Goal: Task Accomplishment & Management: Use online tool/utility

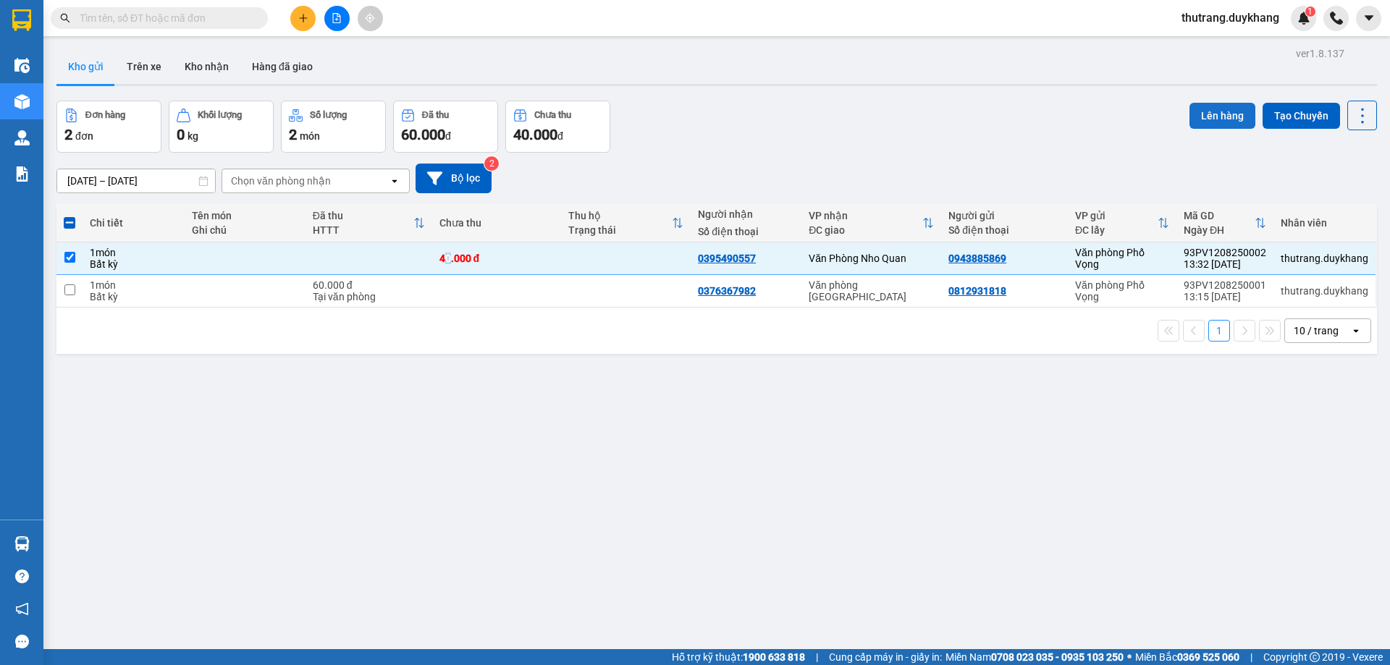
click at [1199, 108] on button "Lên hàng" at bounding box center [1222, 116] width 66 height 26
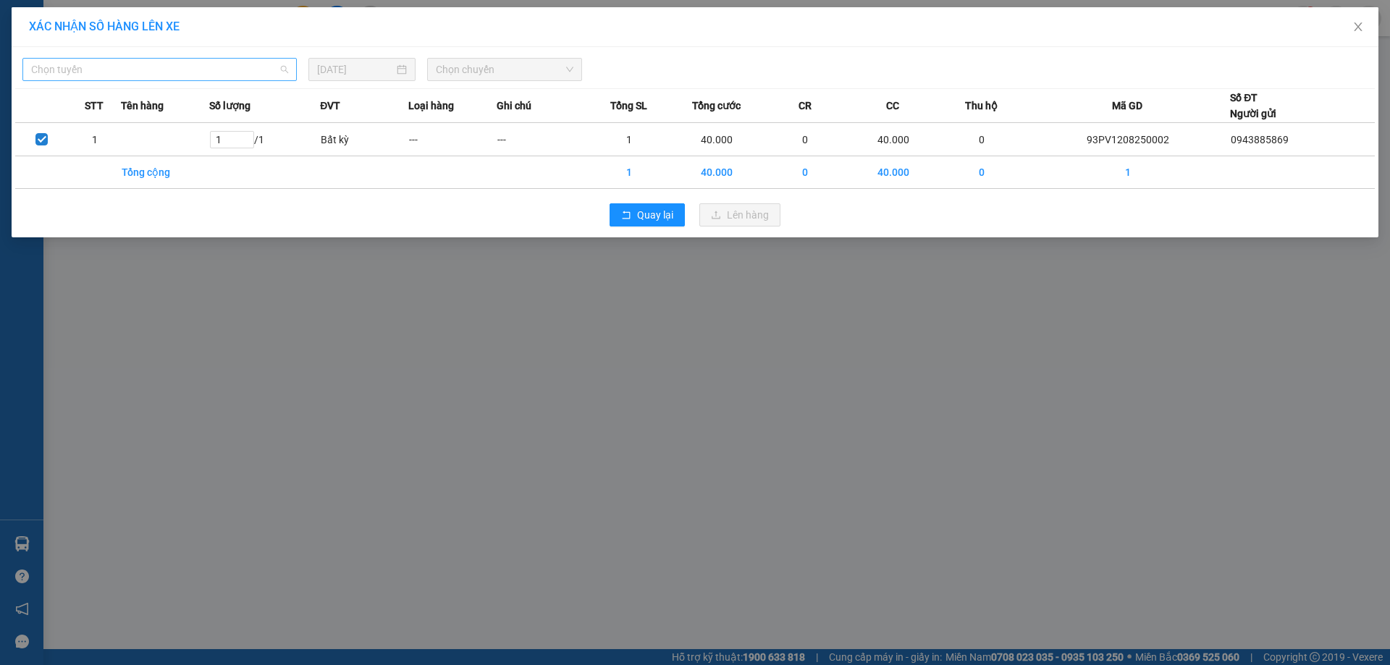
click at [269, 72] on span "Chọn tuyến" at bounding box center [159, 70] width 257 height 22
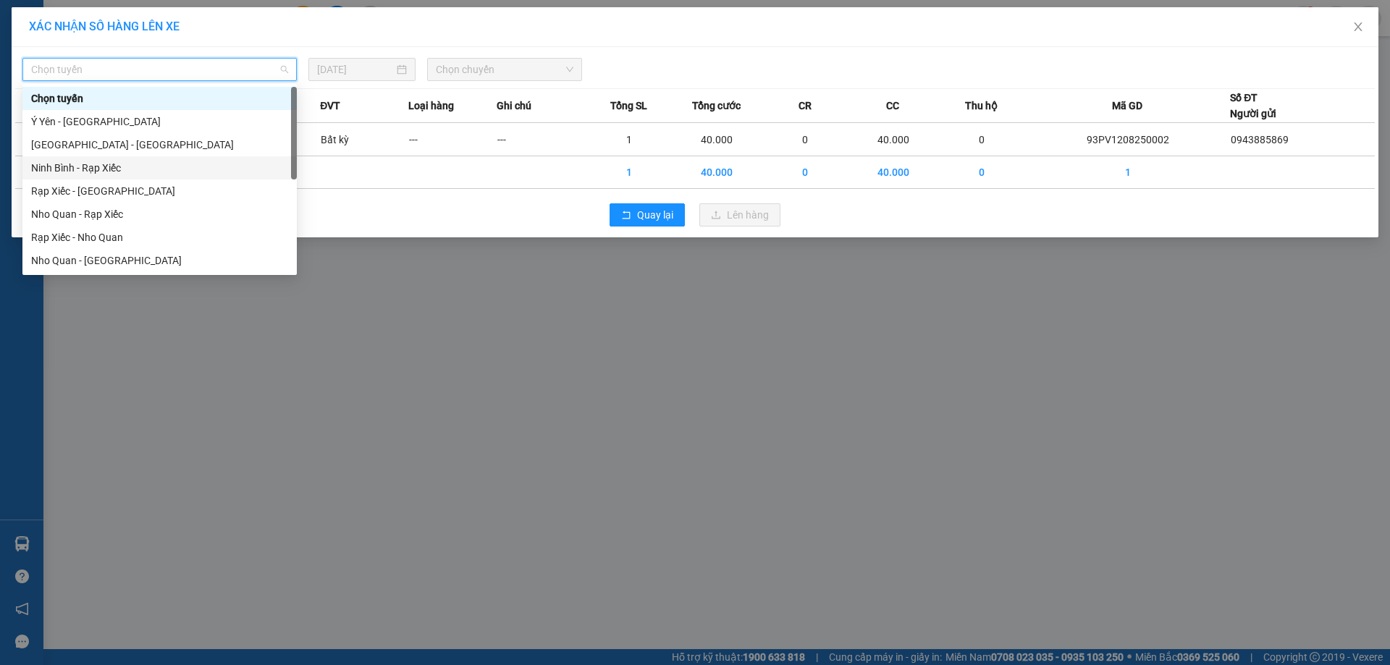
scroll to position [69, 0]
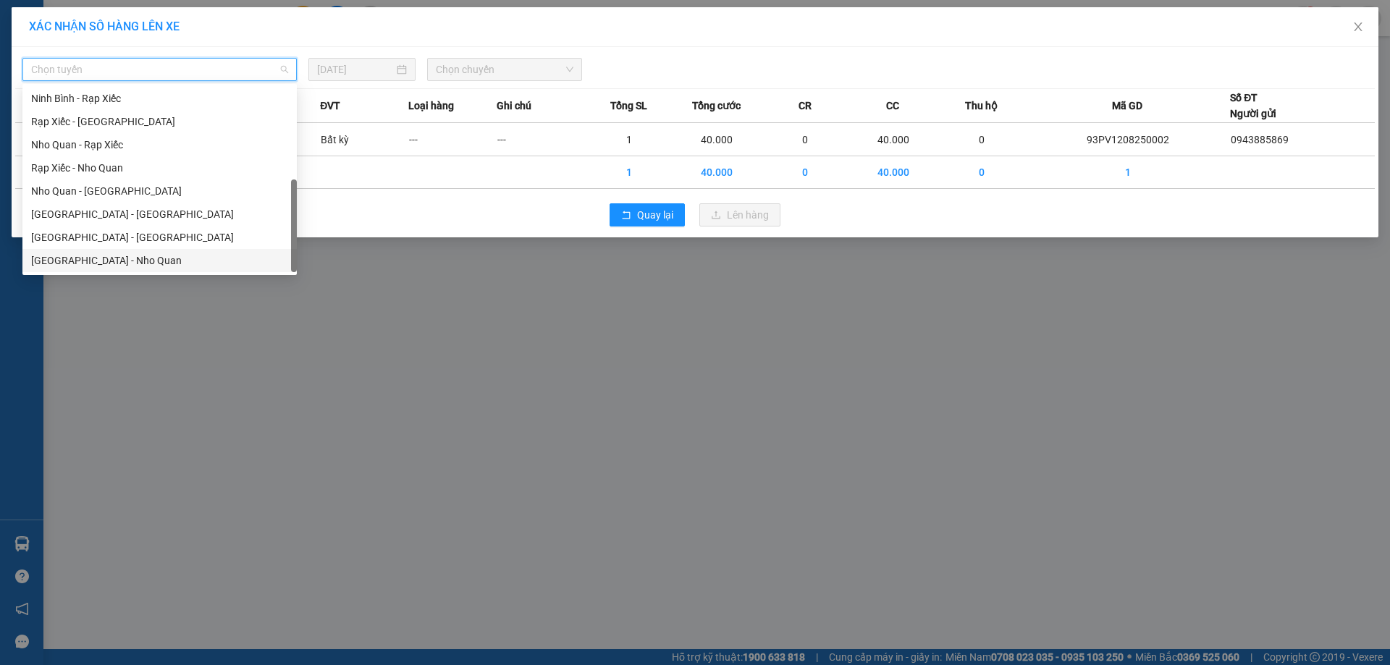
click at [140, 256] on div "[GEOGRAPHIC_DATA] - Nho Quan" at bounding box center [159, 261] width 257 height 16
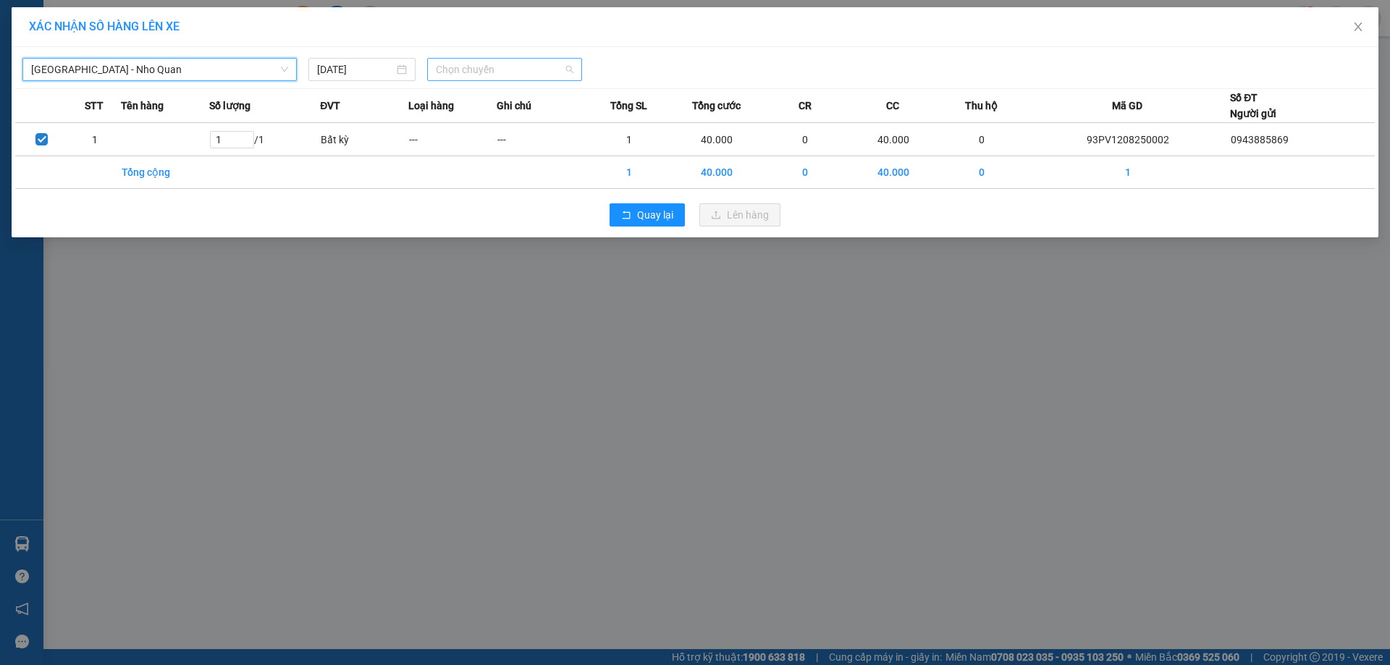
click at [492, 68] on span "Chọn chuyến" at bounding box center [505, 70] width 138 height 22
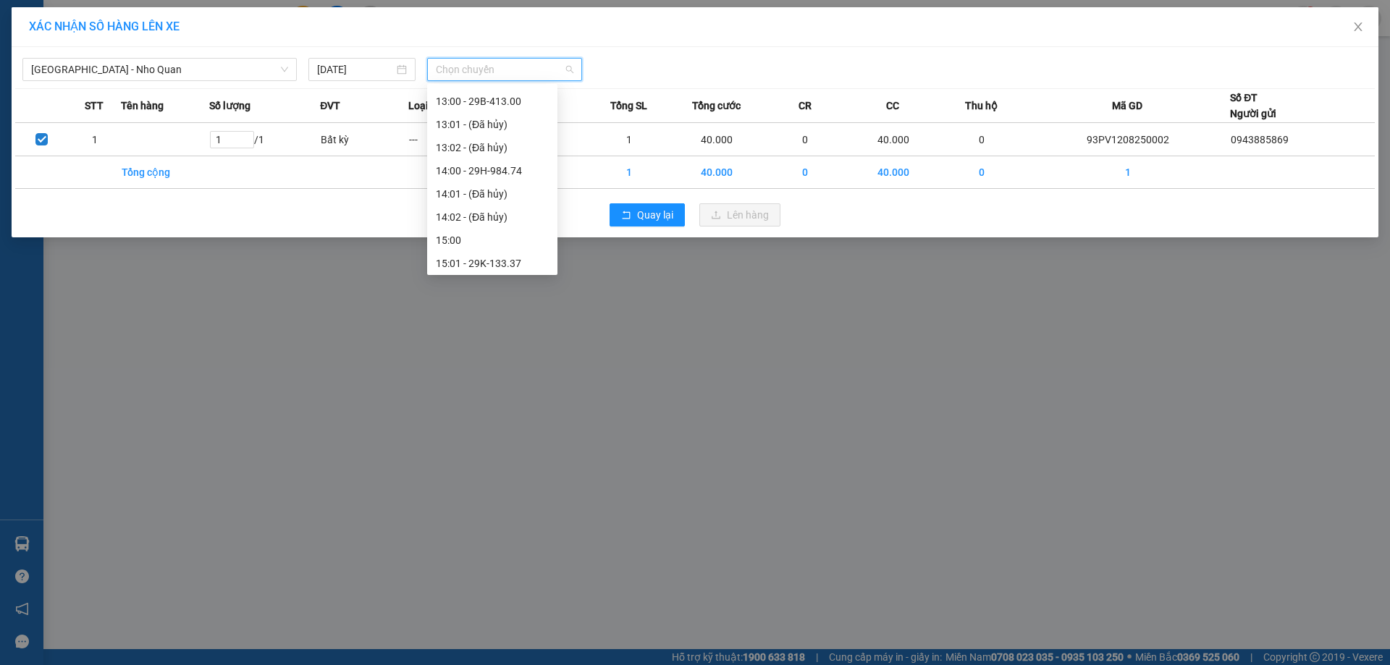
scroll to position [579, 0]
click at [502, 184] on div "15:01 - 29K-133.37" at bounding box center [492, 191] width 113 height 16
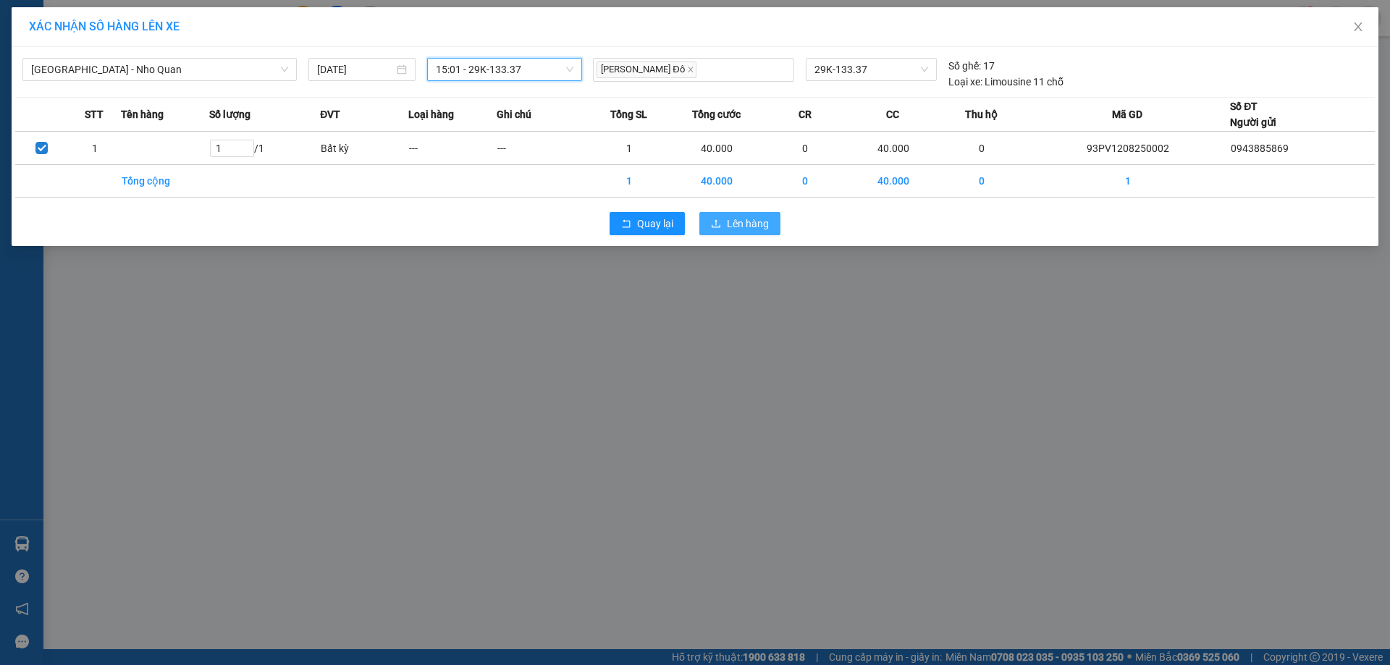
click at [745, 224] on span "Lên hàng" at bounding box center [748, 224] width 42 height 16
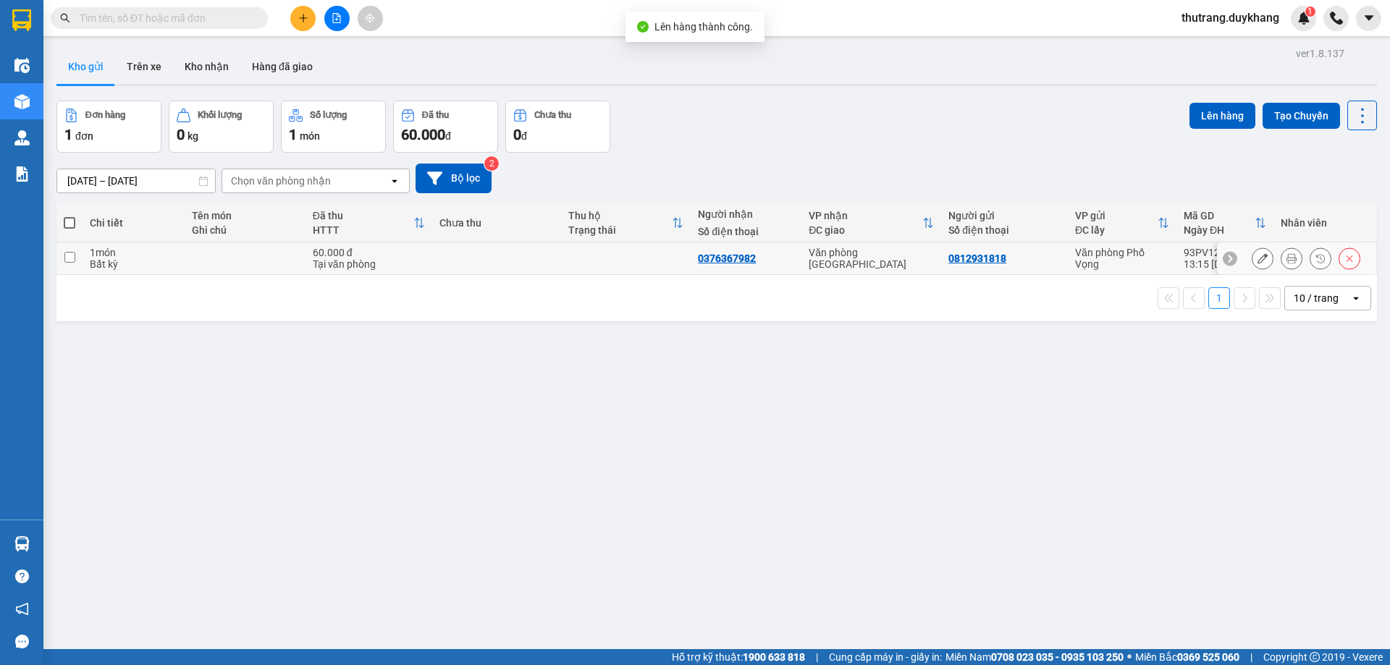
drag, startPoint x: 153, startPoint y: 254, endPoint x: 211, endPoint y: 227, distance: 63.8
click at [153, 254] on div "1 món" at bounding box center [134, 253] width 88 height 12
checkbox input "true"
